Goal: Transaction & Acquisition: Purchase product/service

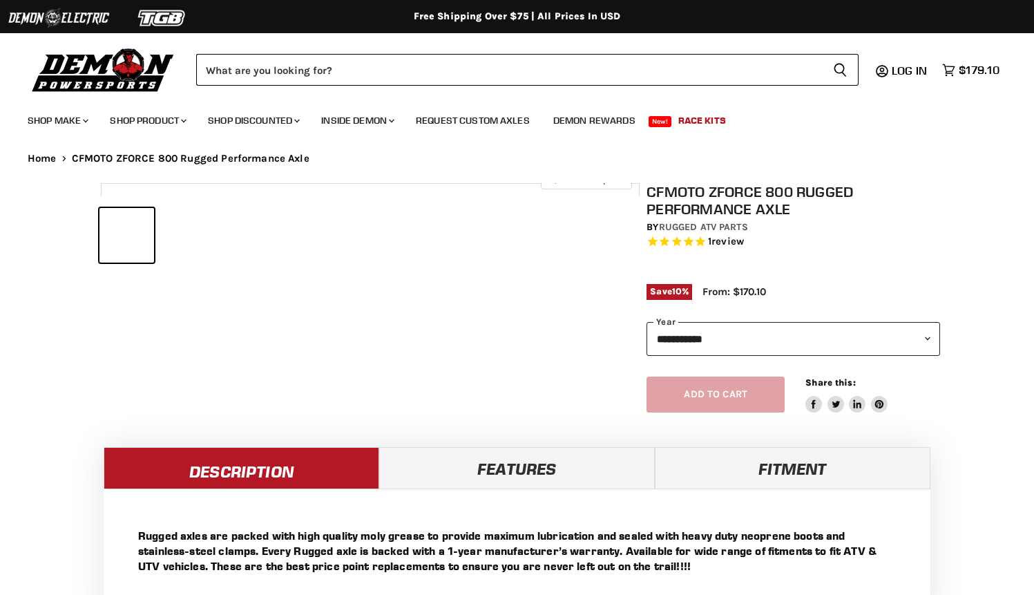
select select "******"
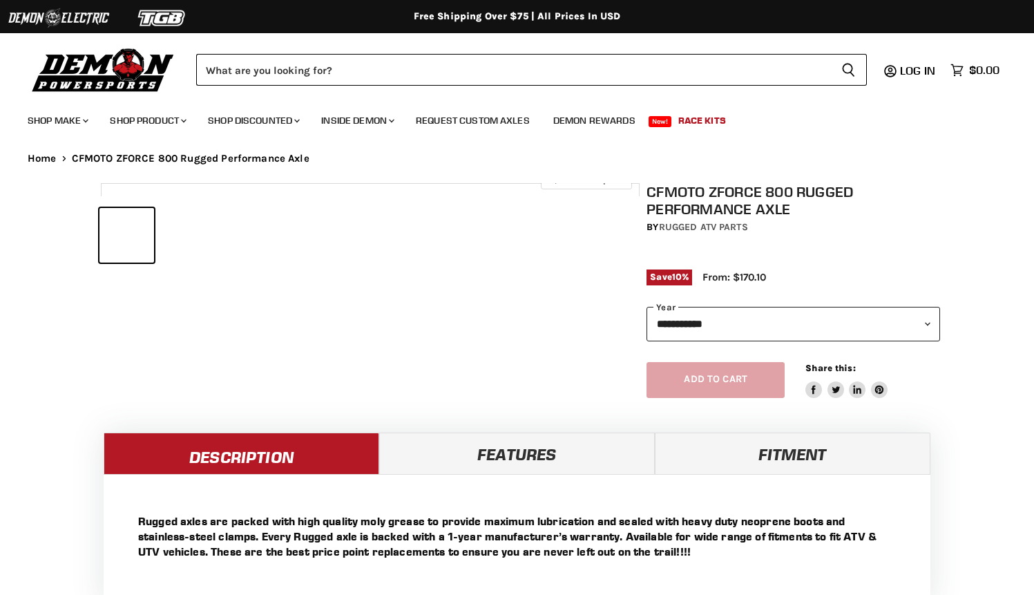
select select "******"
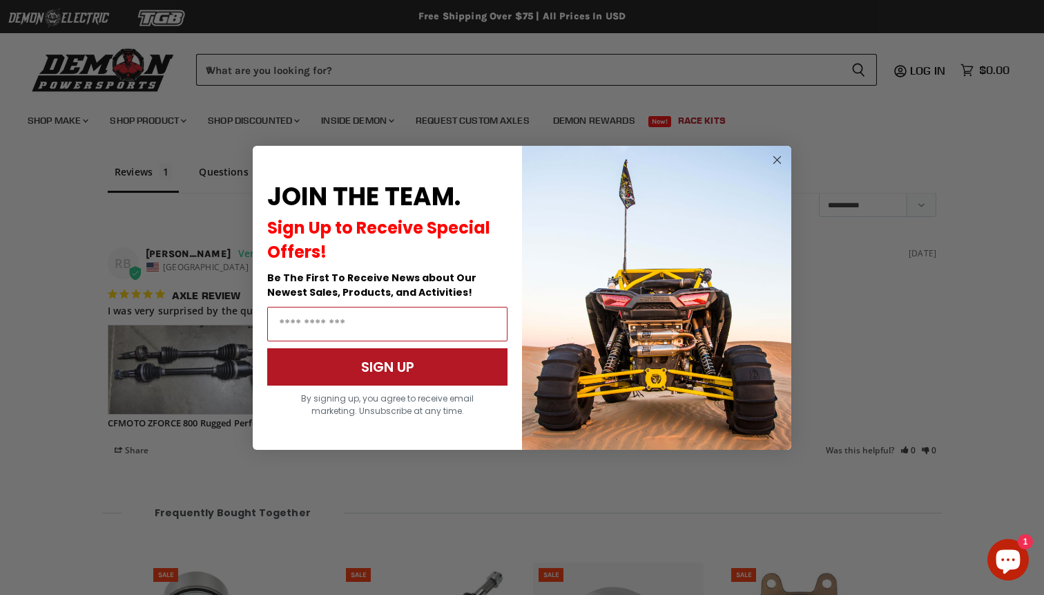
scroll to position [1154, 0]
